Goal: Task Accomplishment & Management: Complete application form

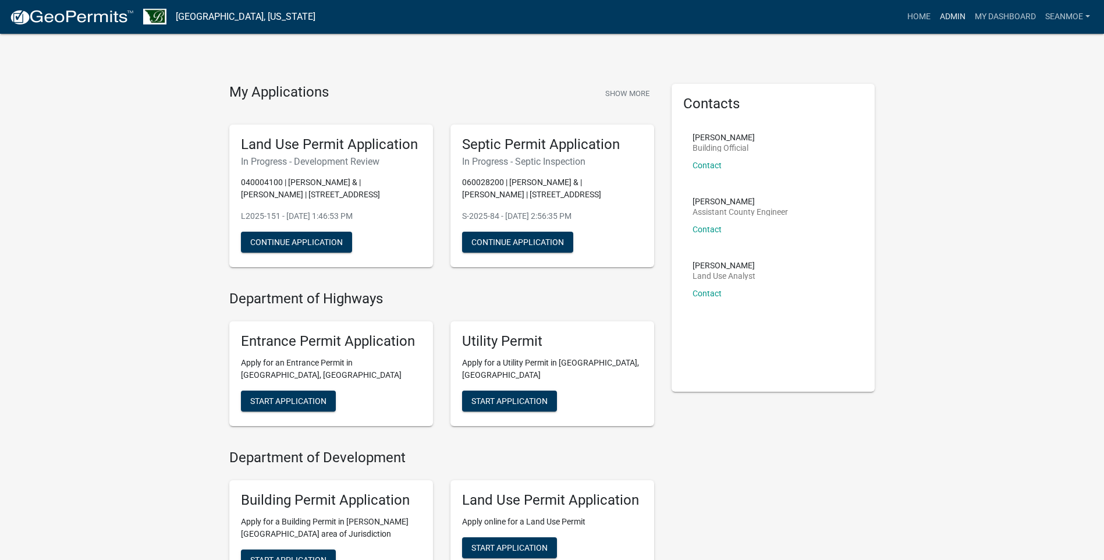
click at [950, 14] on link "Admin" at bounding box center [953, 17] width 35 height 22
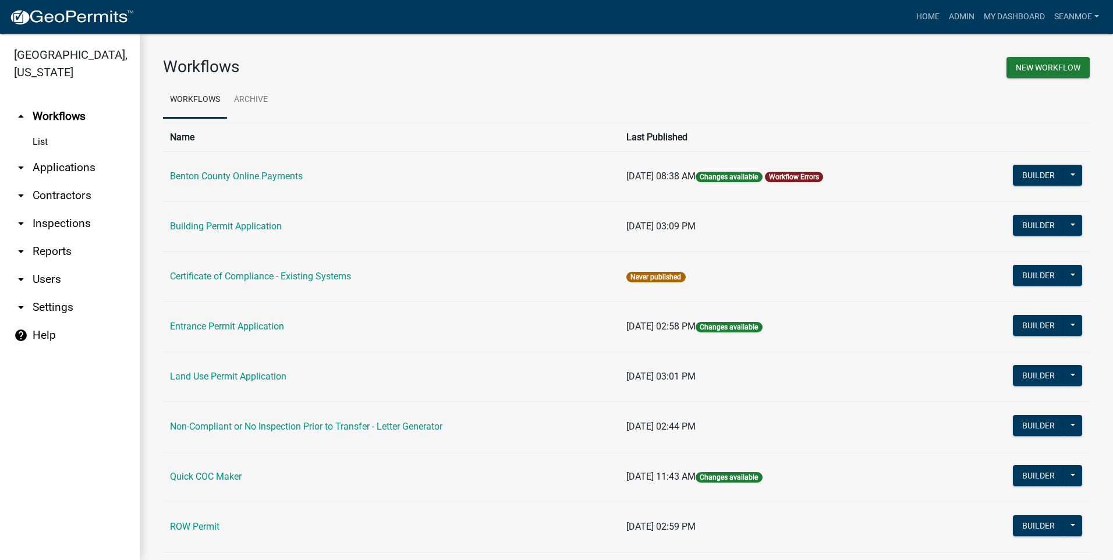
click at [52, 168] on link "arrow_drop_down Applications" at bounding box center [70, 168] width 140 height 28
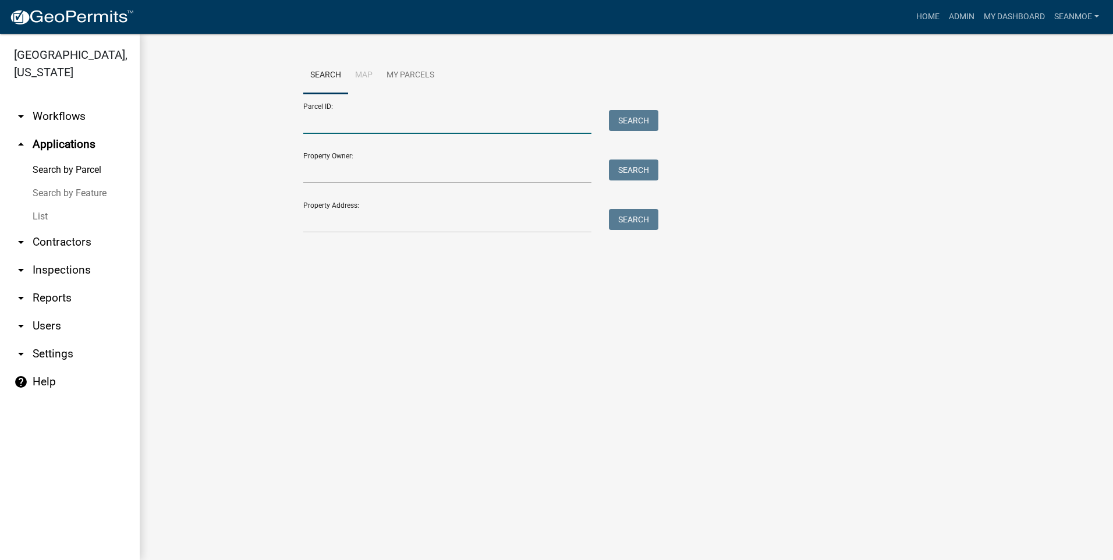
drag, startPoint x: 385, startPoint y: 128, endPoint x: 396, endPoint y: 123, distance: 12.5
click at [395, 123] on input "Parcel ID:" at bounding box center [447, 122] width 288 height 24
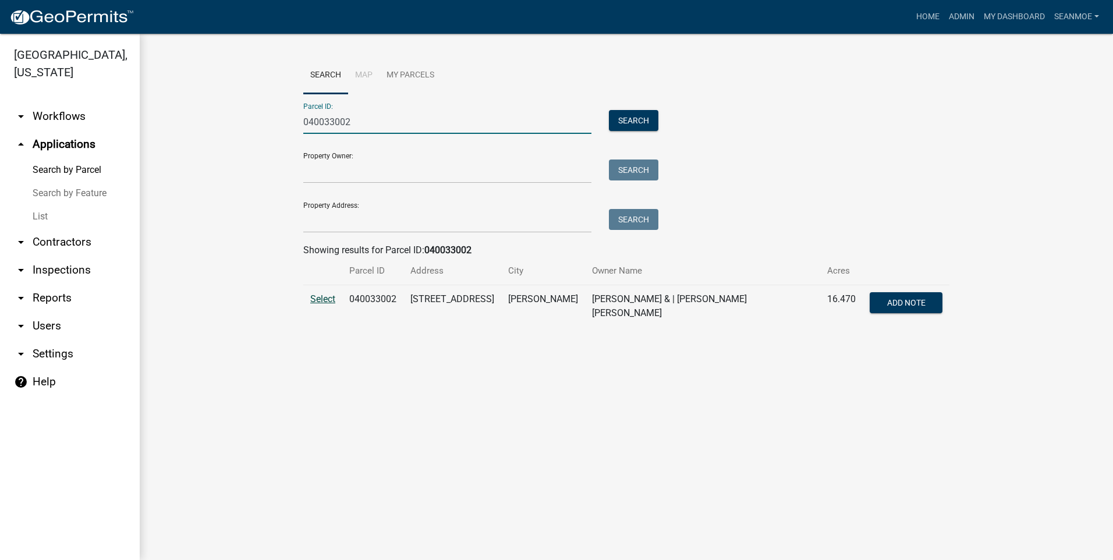
type input "040033002"
click at [330, 299] on span "Select" at bounding box center [322, 298] width 25 height 11
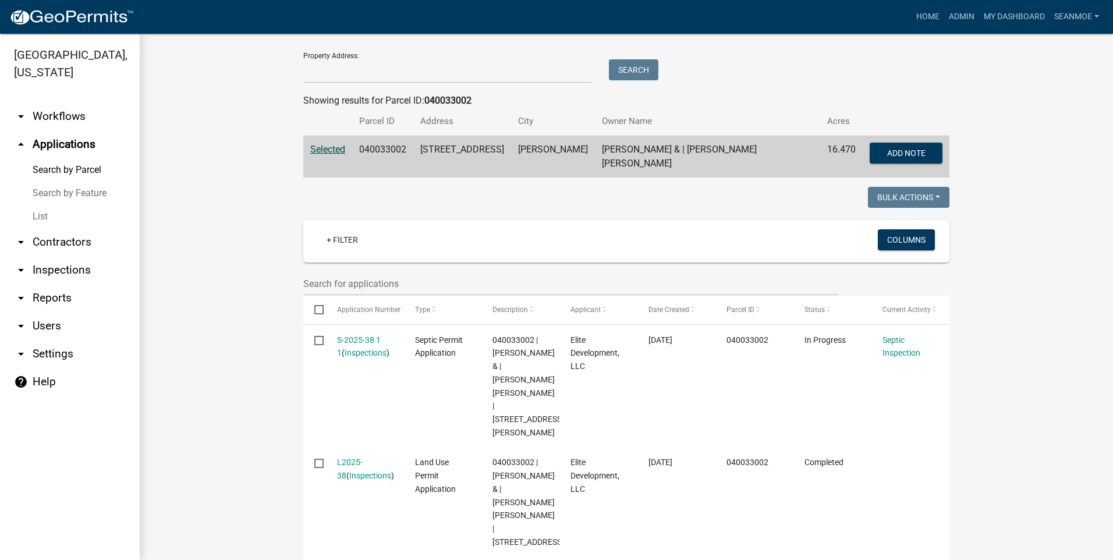
scroll to position [233, 0]
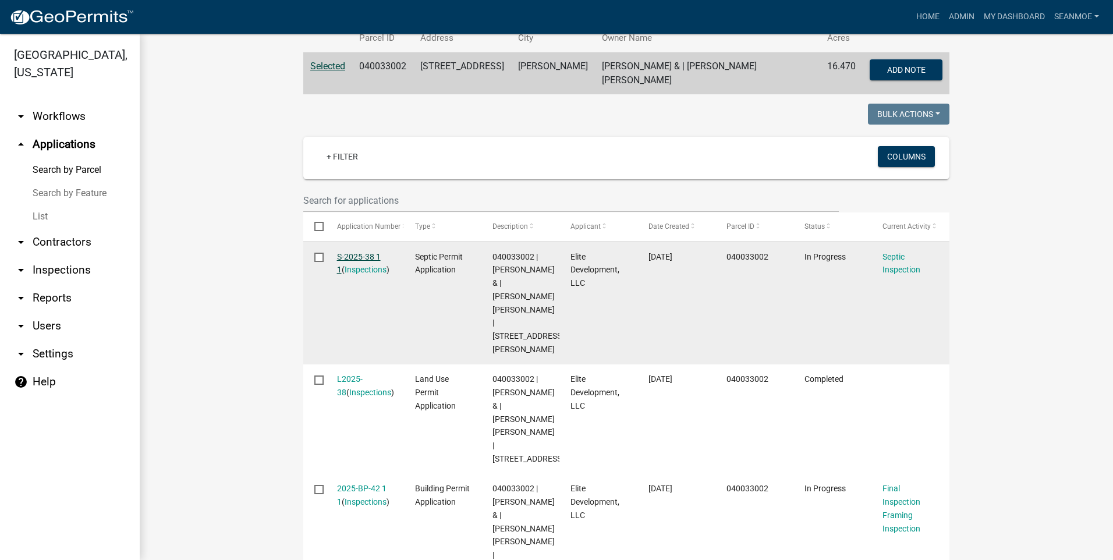
click at [363, 252] on link "S-2025-38 1 1" at bounding box center [359, 263] width 44 height 23
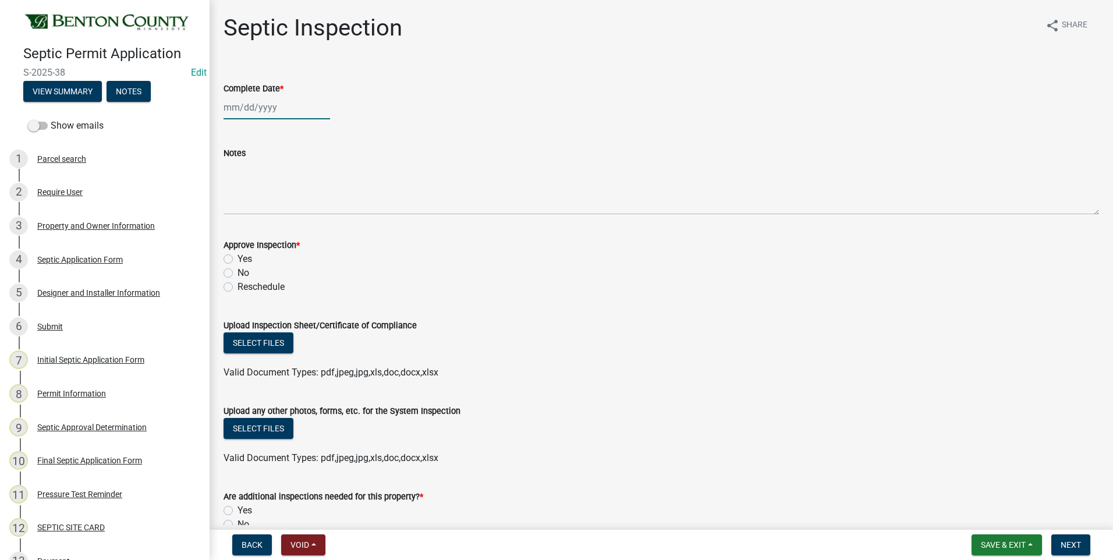
click at [260, 107] on div at bounding box center [277, 107] width 107 height 24
select select "10"
select select "2025"
click at [233, 132] on span "Previous month" at bounding box center [235, 132] width 9 height 9
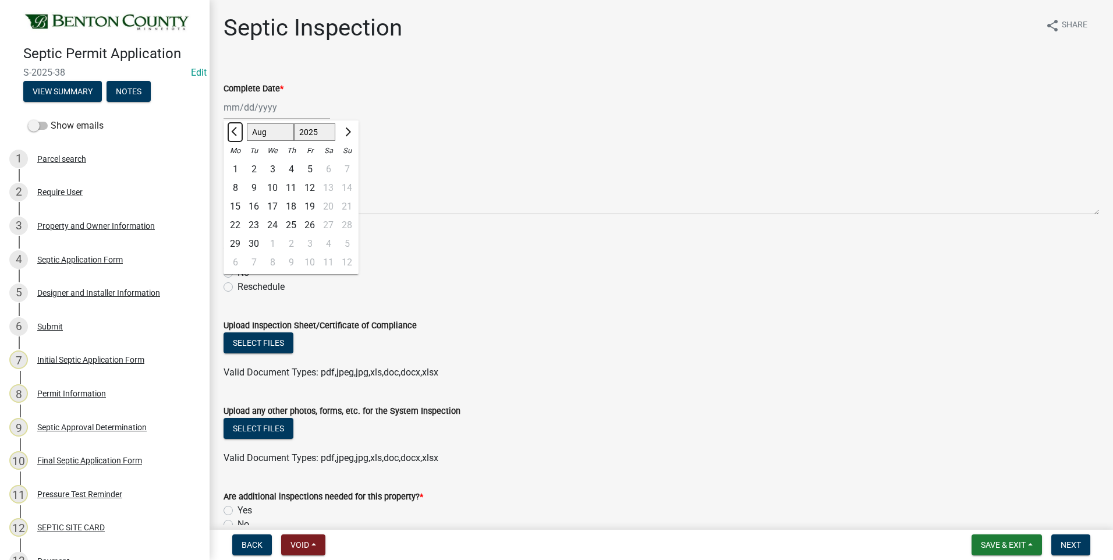
click at [233, 132] on span "Previous month" at bounding box center [235, 132] width 9 height 9
click at [347, 132] on span "Next month" at bounding box center [346, 132] width 9 height 9
select select "7"
click at [292, 208] on div "17" at bounding box center [291, 206] width 19 height 19
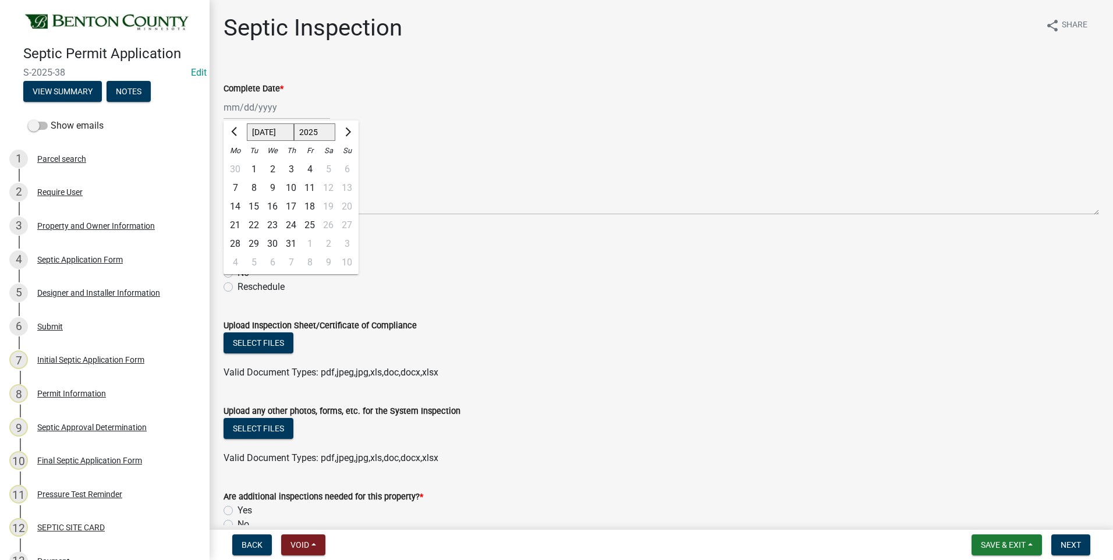
type input "[DATE]"
click at [238, 260] on label "Yes" at bounding box center [245, 259] width 15 height 14
click at [238, 260] on input "Yes" at bounding box center [242, 256] width 8 height 8
radio input "true"
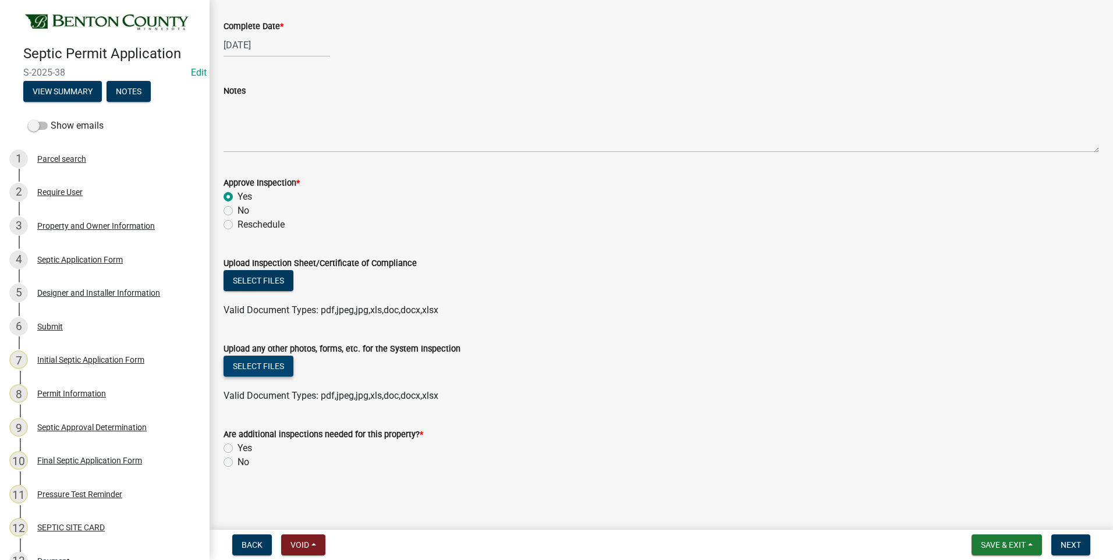
click at [265, 361] on button "Select files" at bounding box center [259, 366] width 70 height 21
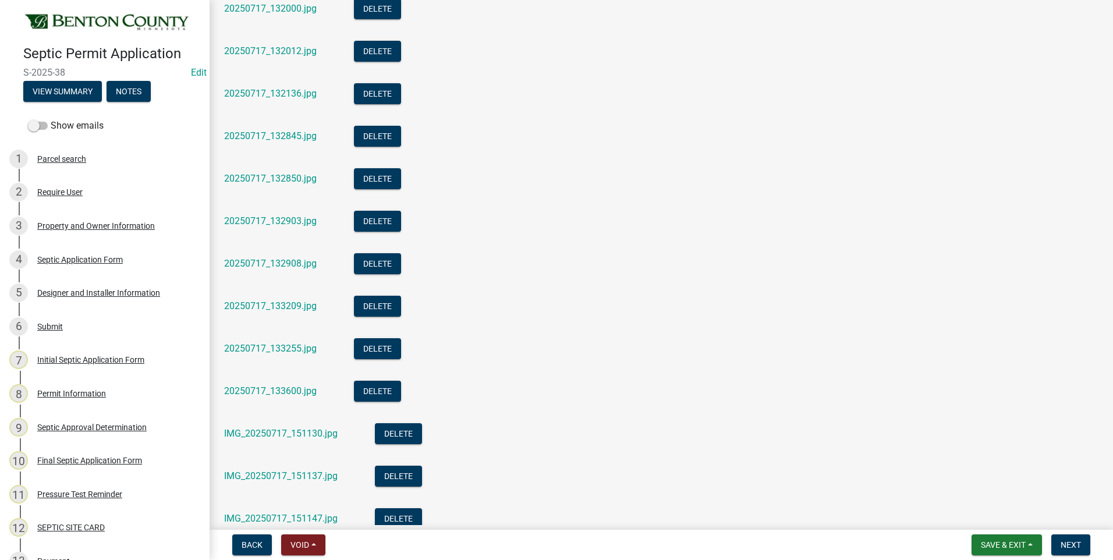
scroll to position [742, 0]
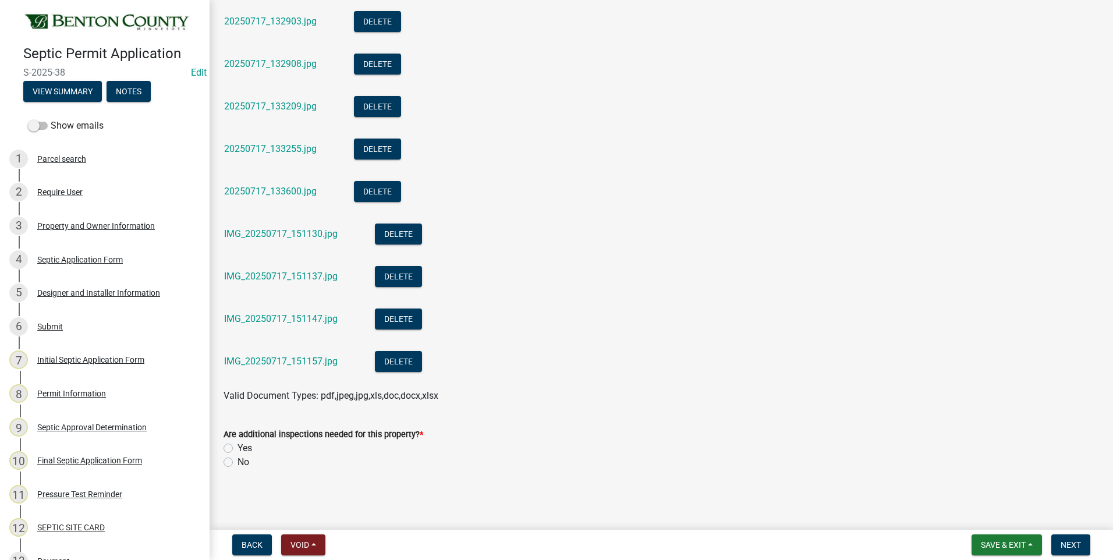
click at [238, 463] on label "No" at bounding box center [244, 462] width 12 height 14
click at [238, 463] on input "No" at bounding box center [242, 459] width 8 height 8
radio input "true"
click at [1070, 548] on span "Next" at bounding box center [1071, 544] width 20 height 9
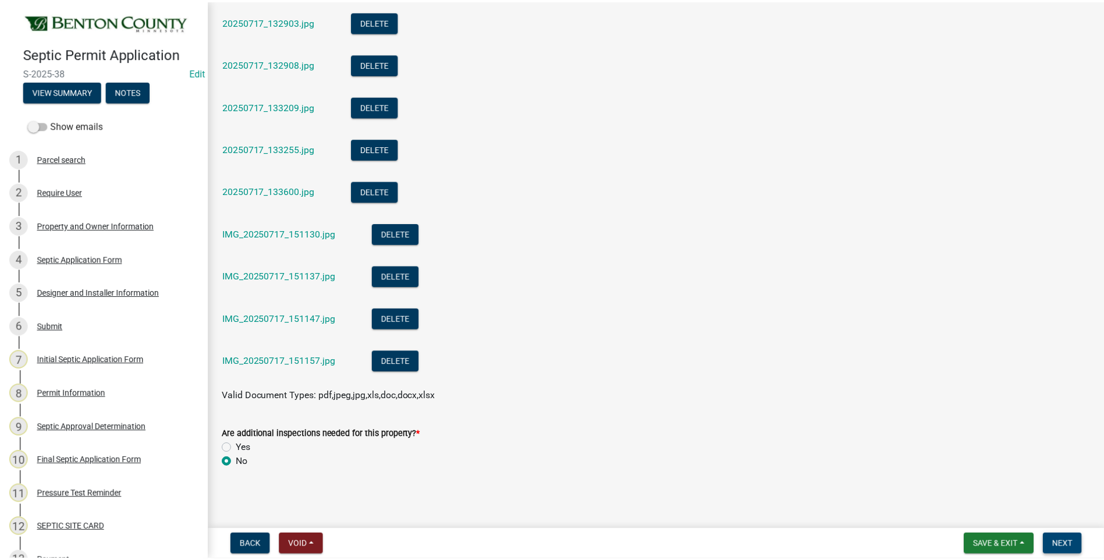
scroll to position [0, 0]
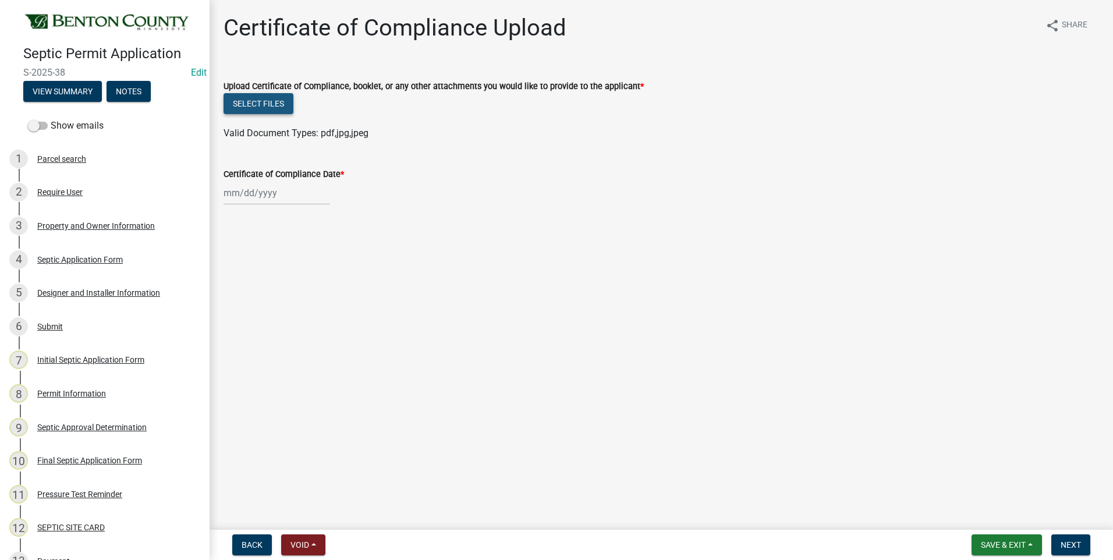
click at [265, 101] on button "Select files" at bounding box center [259, 103] width 70 height 21
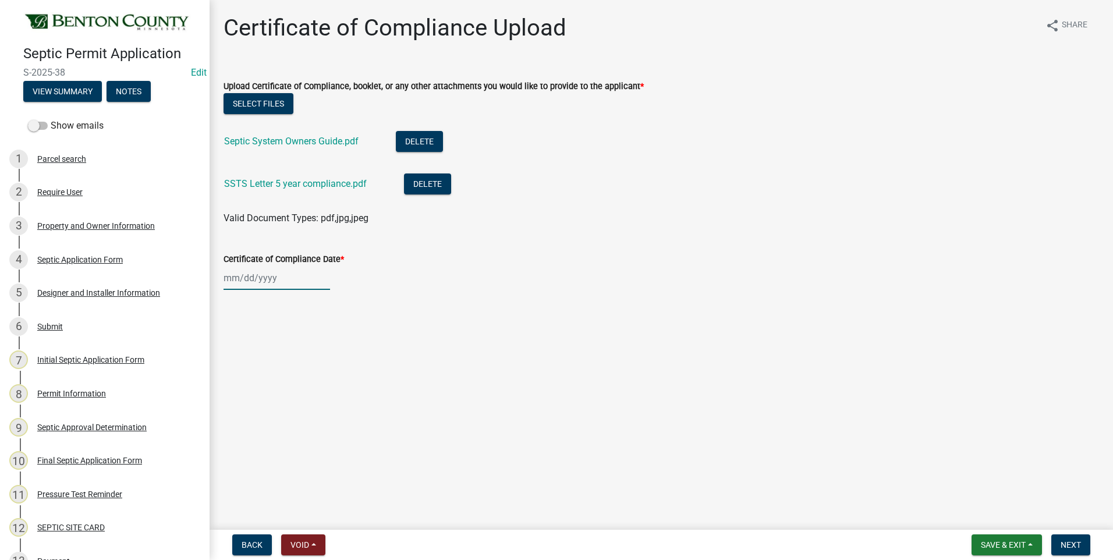
click at [254, 279] on div at bounding box center [277, 278] width 107 height 24
select select "10"
select select "2025"
click at [274, 376] on div "15" at bounding box center [272, 377] width 19 height 19
type input "[DATE]"
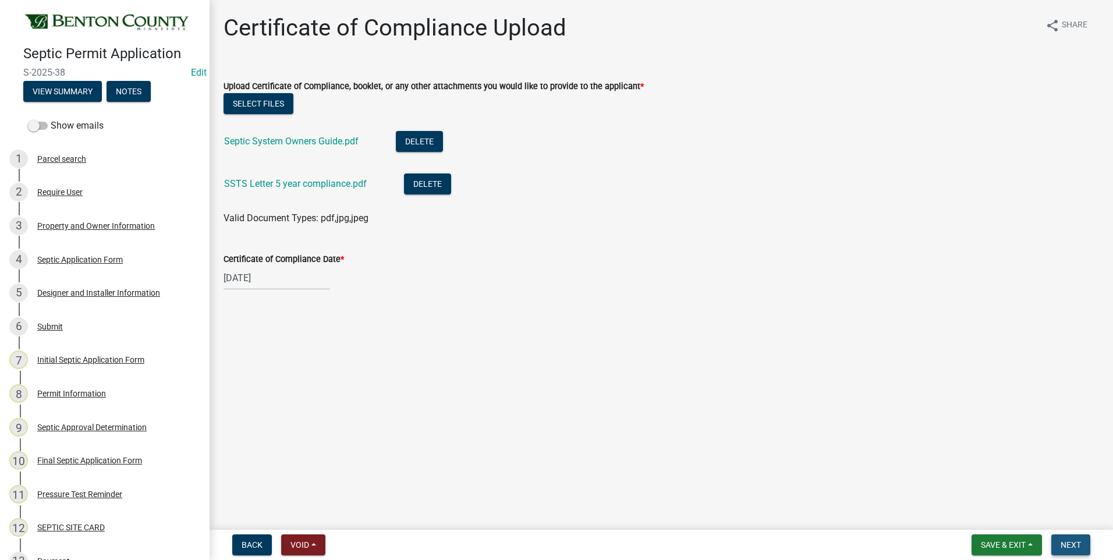
click at [1068, 543] on span "Next" at bounding box center [1071, 544] width 20 height 9
